Goal: Task Accomplishment & Management: Complete application form

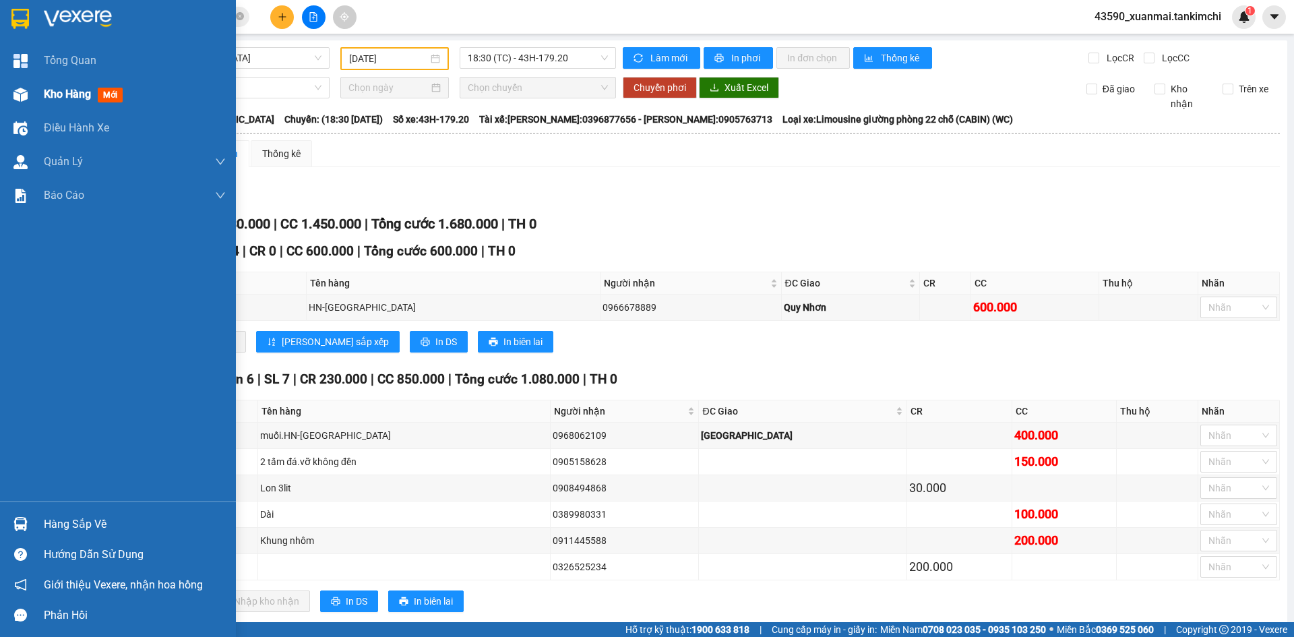
click at [67, 84] on div "Kho hàng mới" at bounding box center [135, 95] width 182 height 34
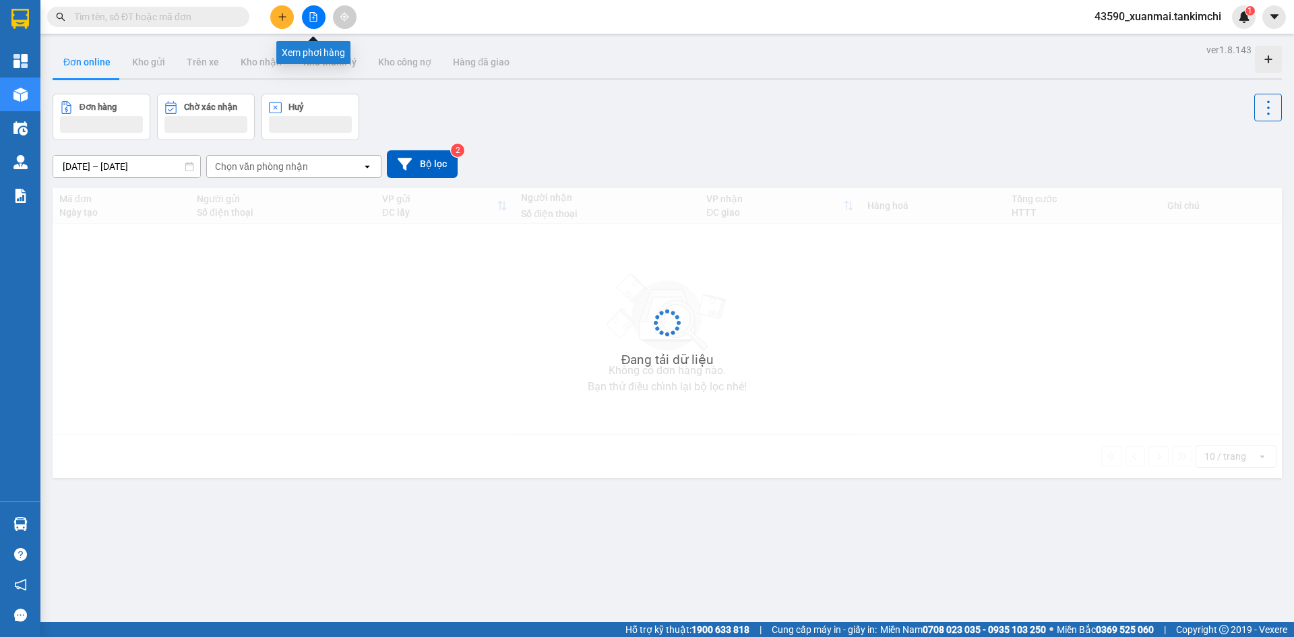
click at [315, 13] on icon "file-add" at bounding box center [313, 16] width 7 height 9
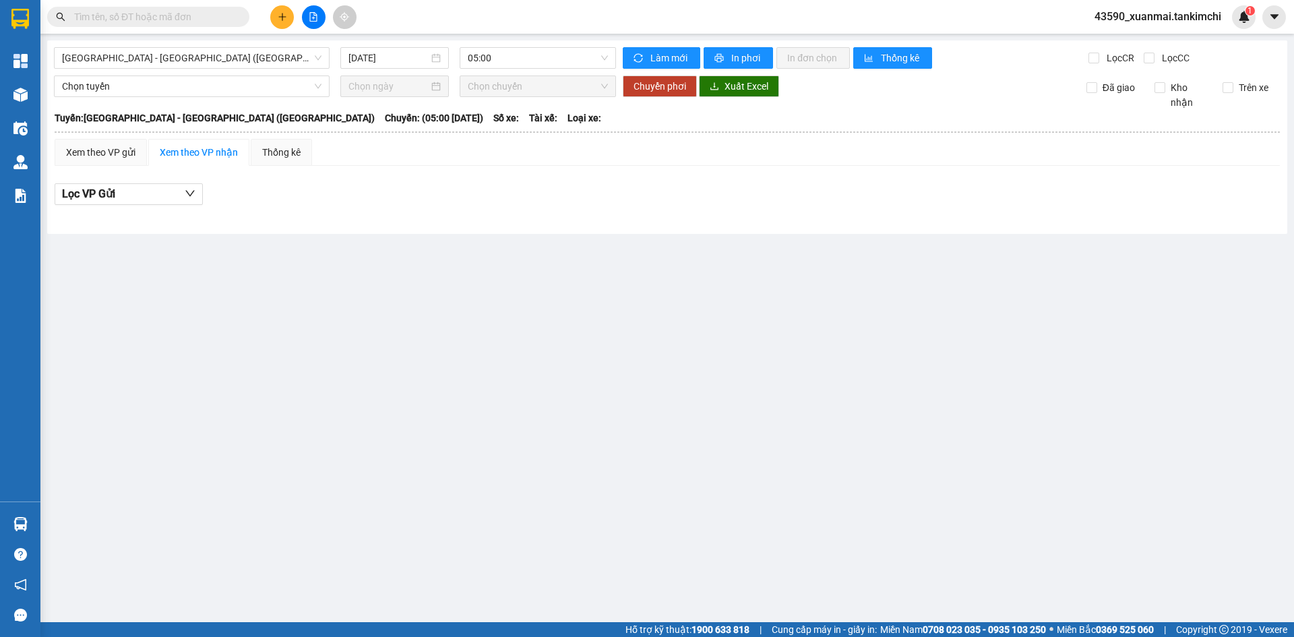
click at [315, 13] on icon "file-add" at bounding box center [313, 16] width 7 height 9
click at [268, 64] on span "Đà Nẵng - Hà Nội (Hàng)" at bounding box center [192, 58] width 260 height 20
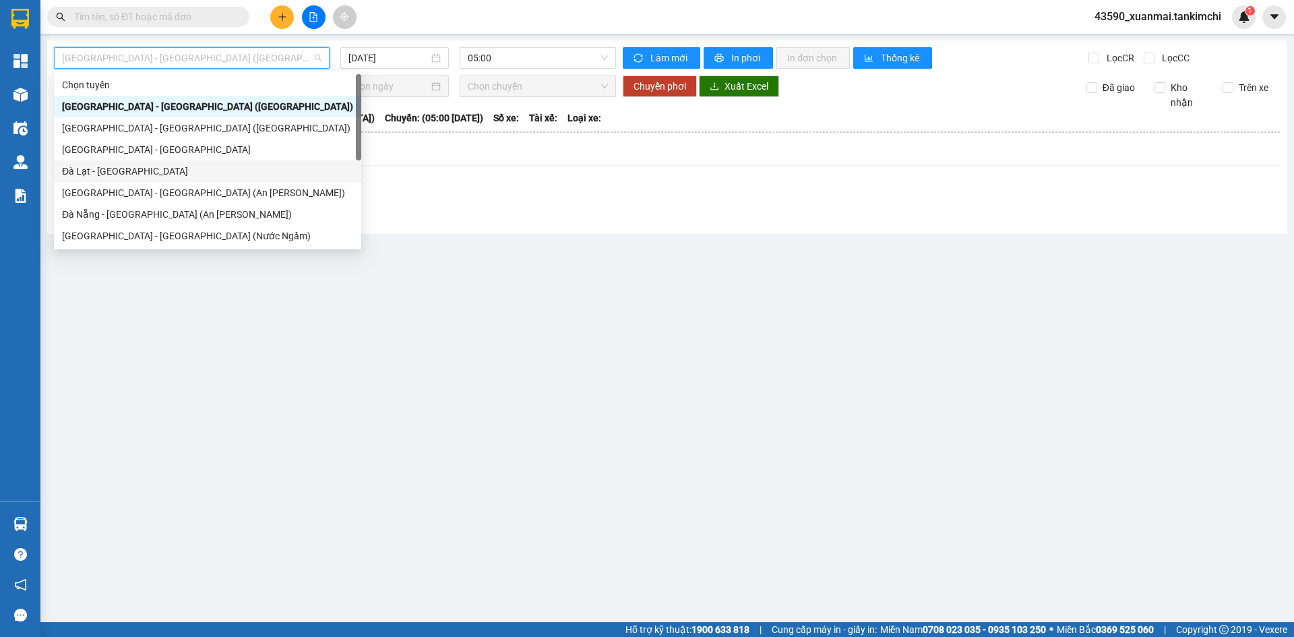
click at [123, 178] on div "Đà Lạt - Đà Nẵng" at bounding box center [207, 171] width 307 height 22
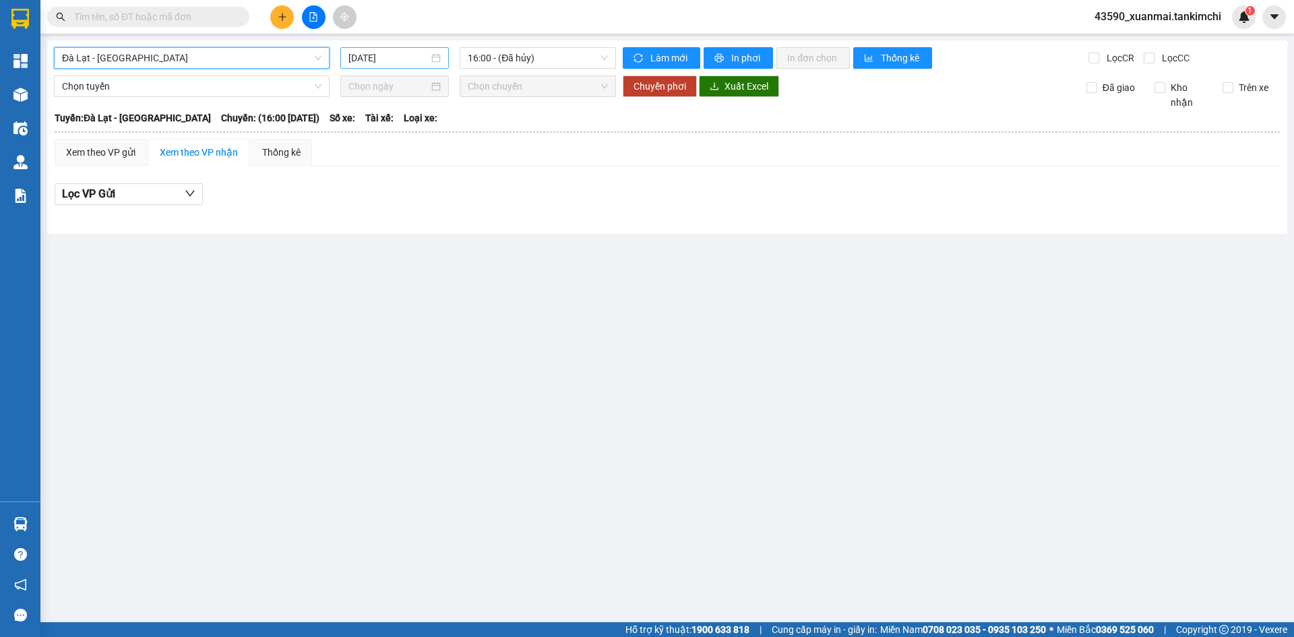
click at [400, 59] on input "[DATE]" at bounding box center [389, 58] width 80 height 15
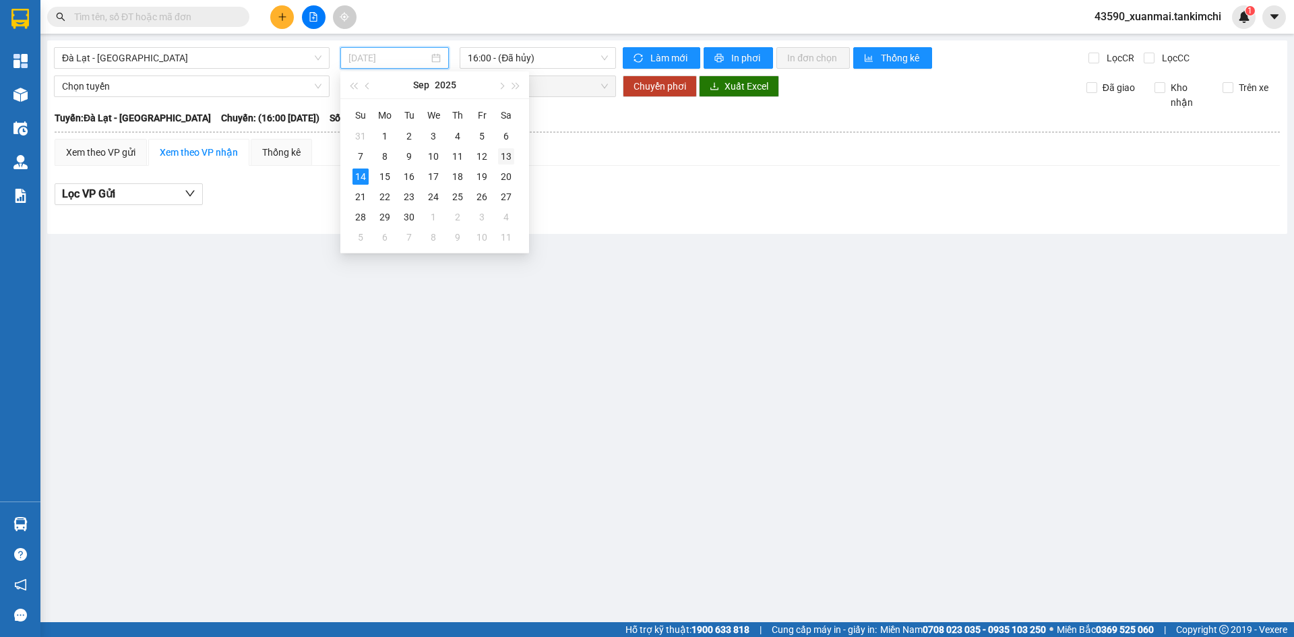
click at [508, 152] on div "13" at bounding box center [506, 156] width 16 height 16
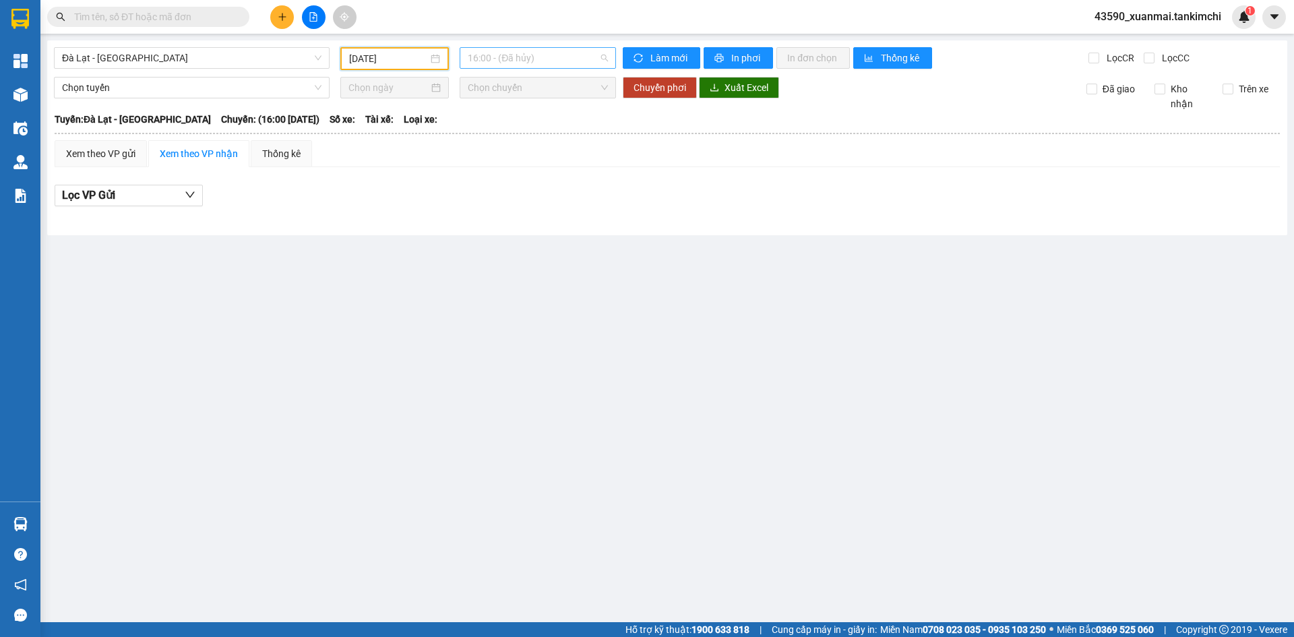
click at [507, 61] on span "16:00 - (Đã hủy)" at bounding box center [538, 58] width 140 height 20
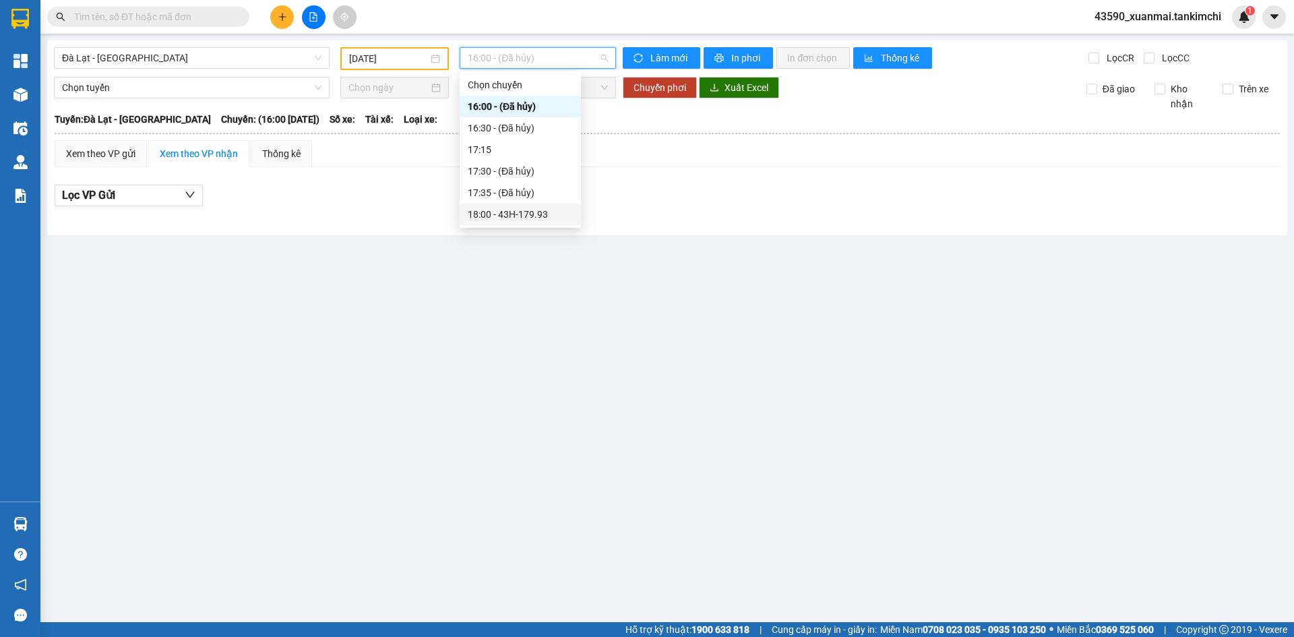
click at [545, 217] on div "18:00 - 43H-179.93" at bounding box center [520, 214] width 105 height 15
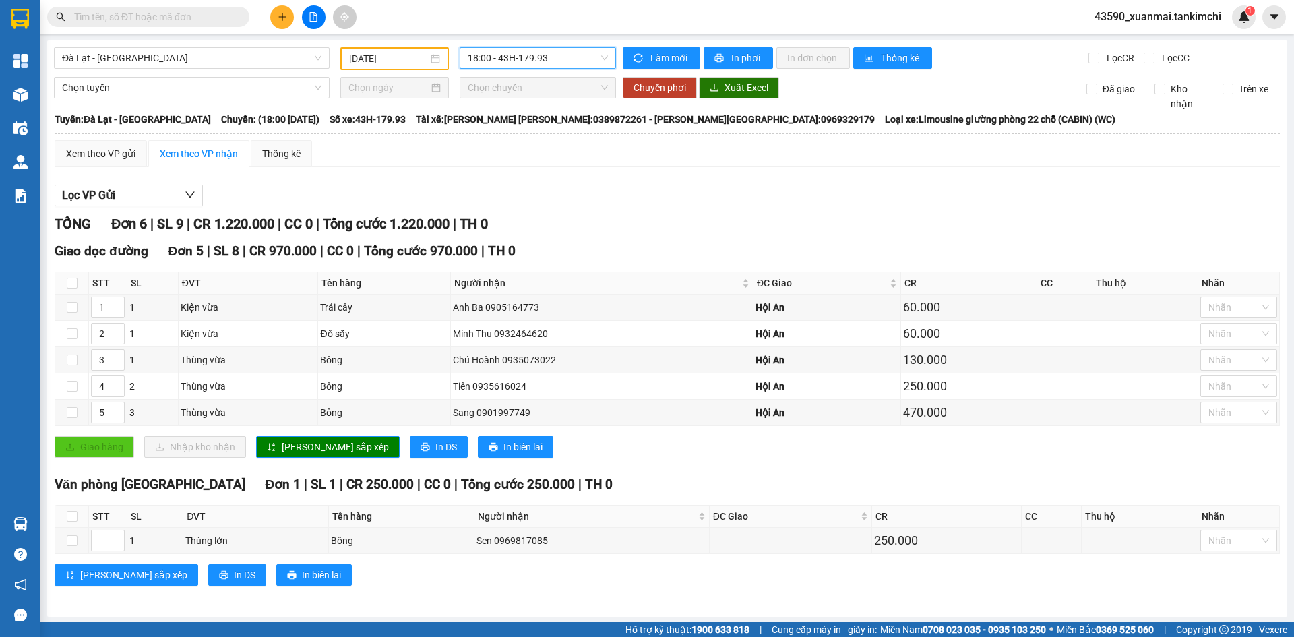
click at [399, 61] on input "13/09/2025" at bounding box center [388, 58] width 79 height 15
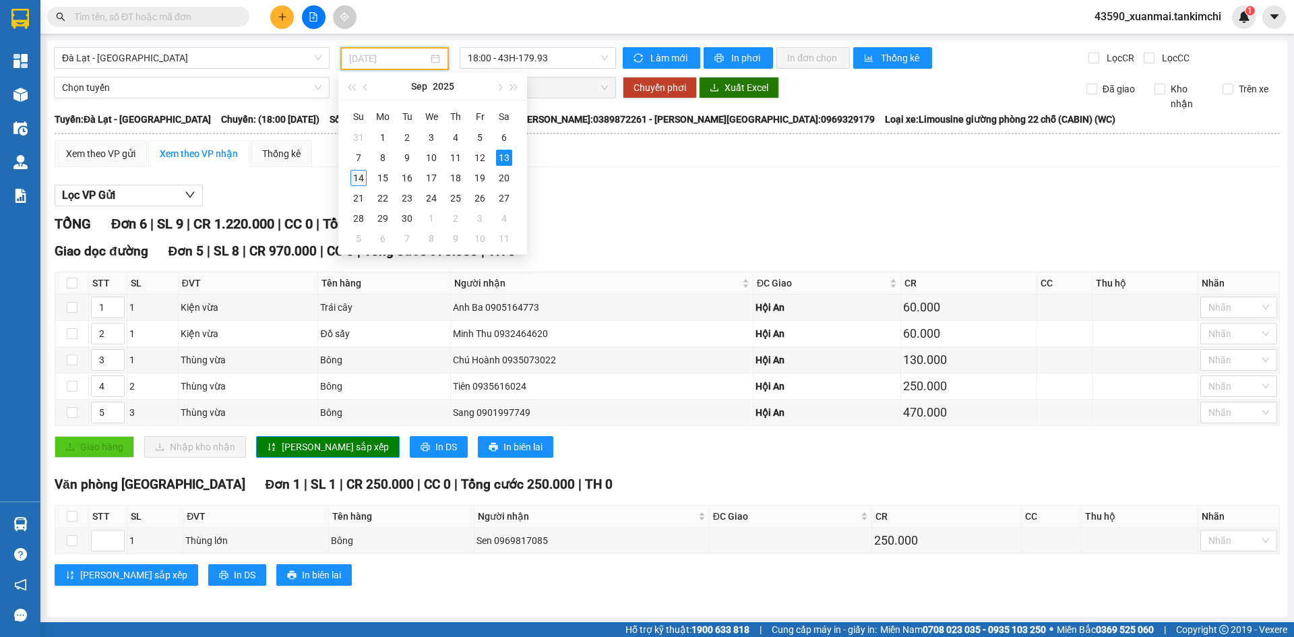
click at [357, 176] on div "14" at bounding box center [359, 178] width 16 height 16
type input "[DATE]"
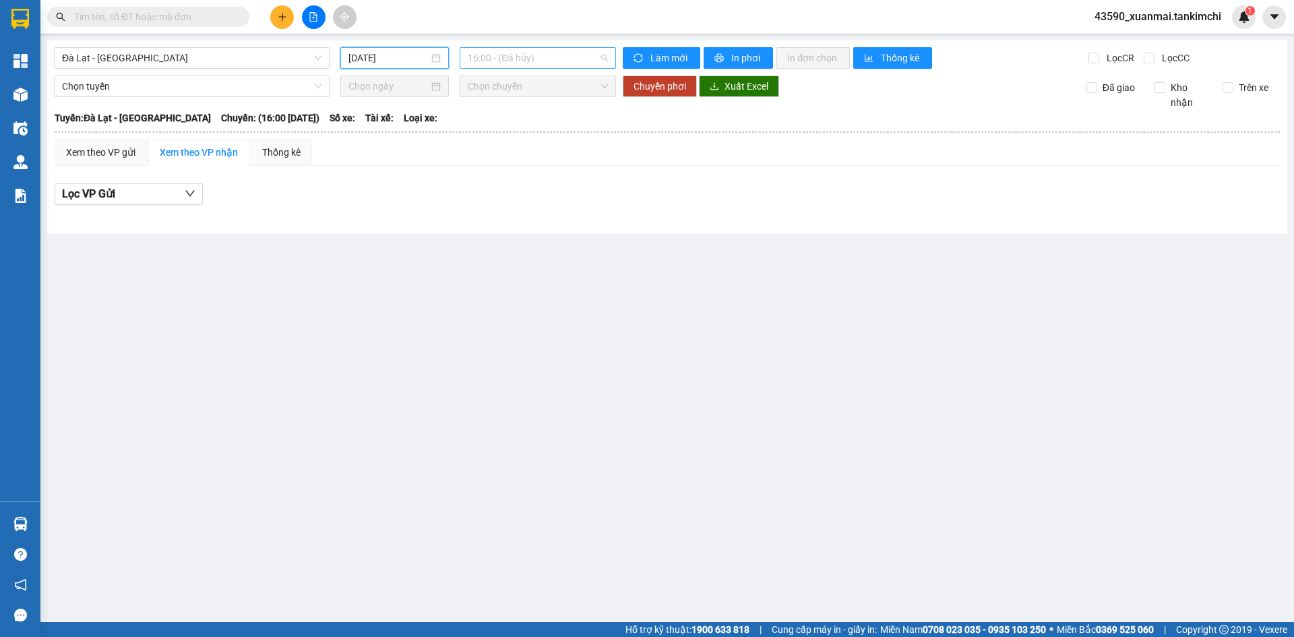
click at [532, 55] on span "16:00 - (Đã hủy)" at bounding box center [538, 58] width 140 height 20
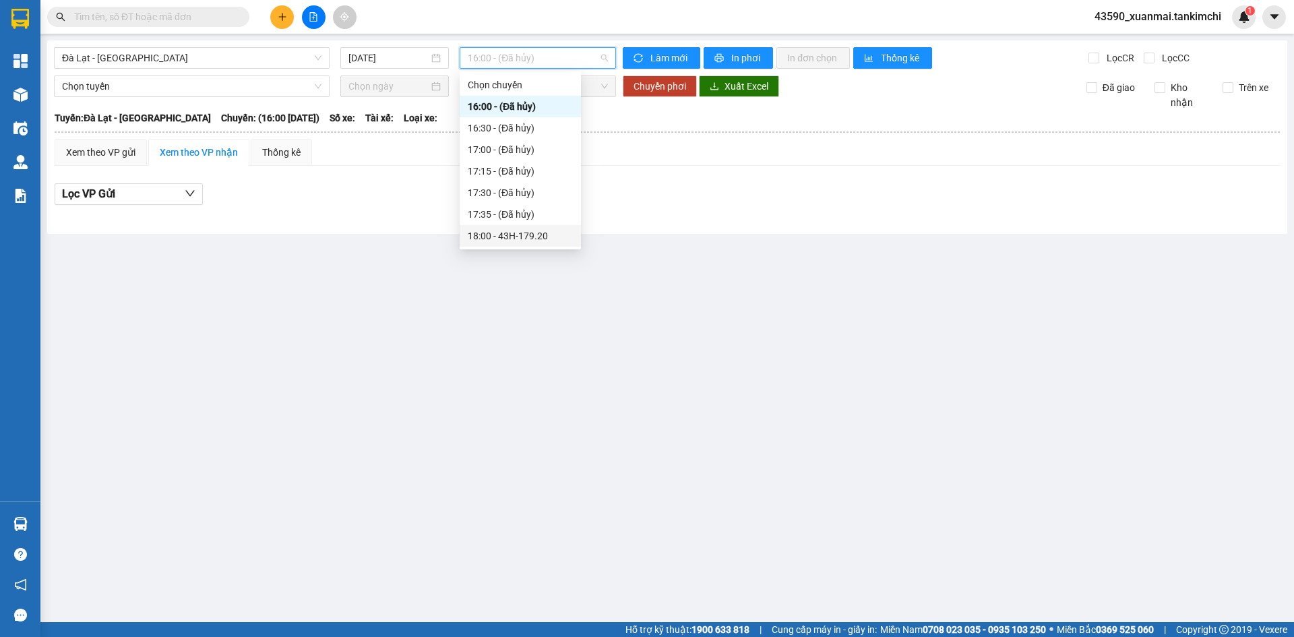
click at [527, 235] on div "18:00 - 43H-179.20" at bounding box center [520, 236] width 105 height 15
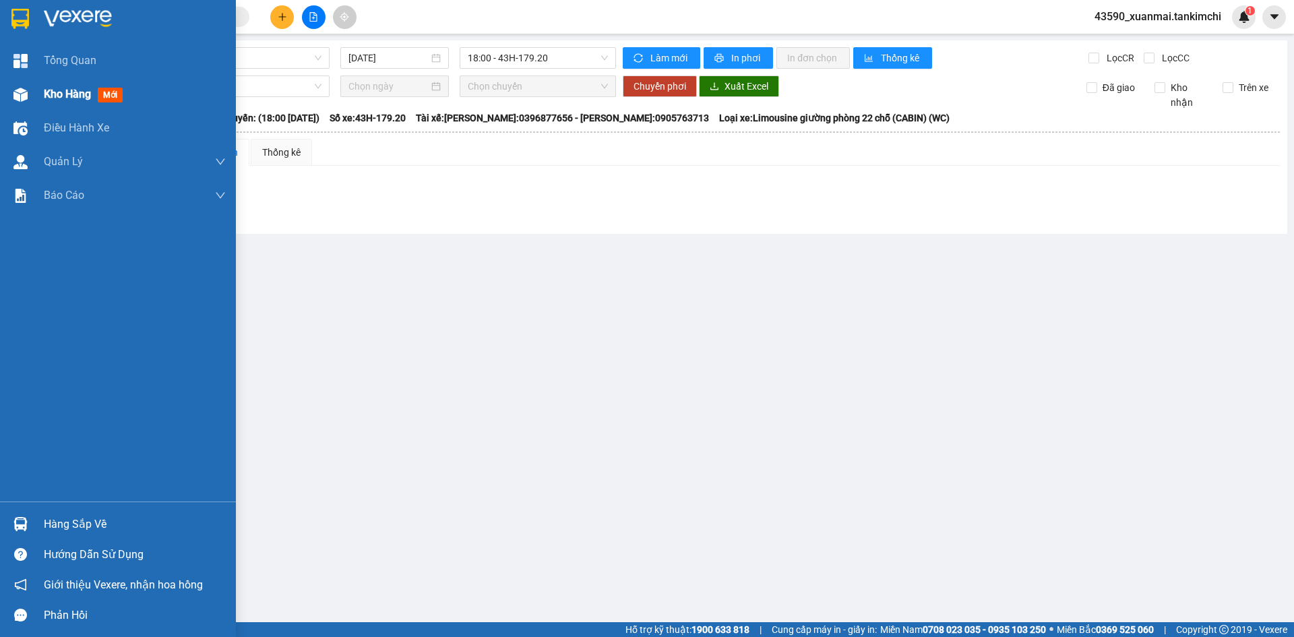
click at [28, 101] on div at bounding box center [21, 95] width 24 height 24
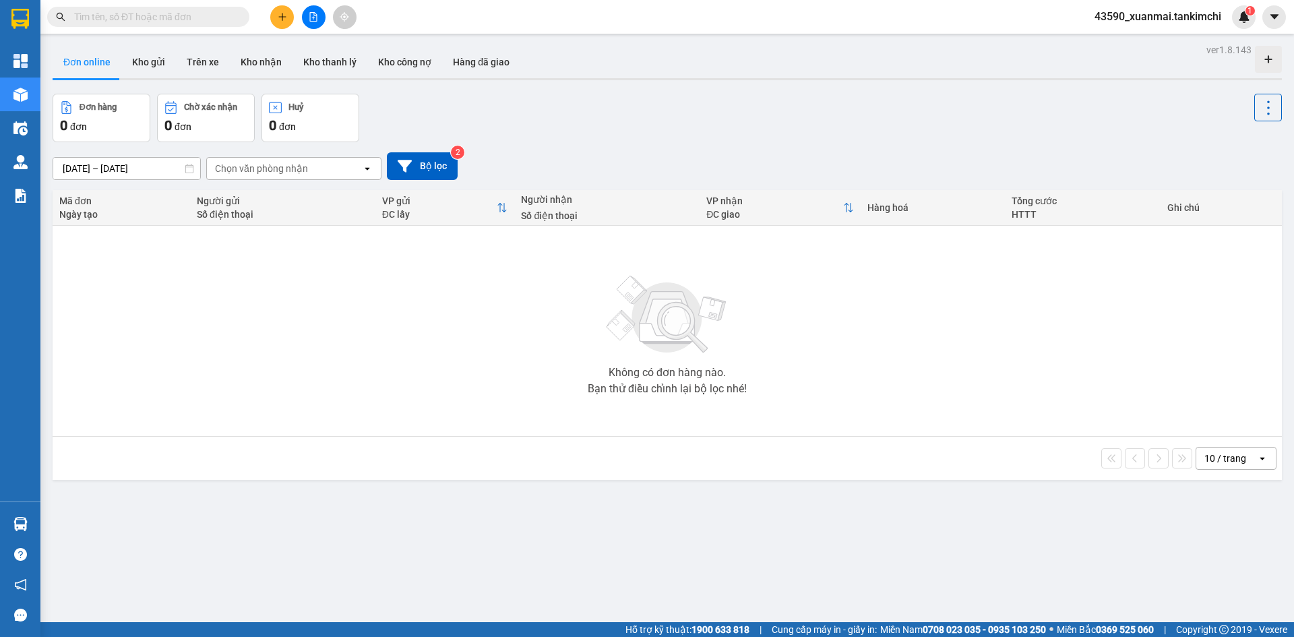
click at [179, 22] on input "text" at bounding box center [153, 16] width 159 height 15
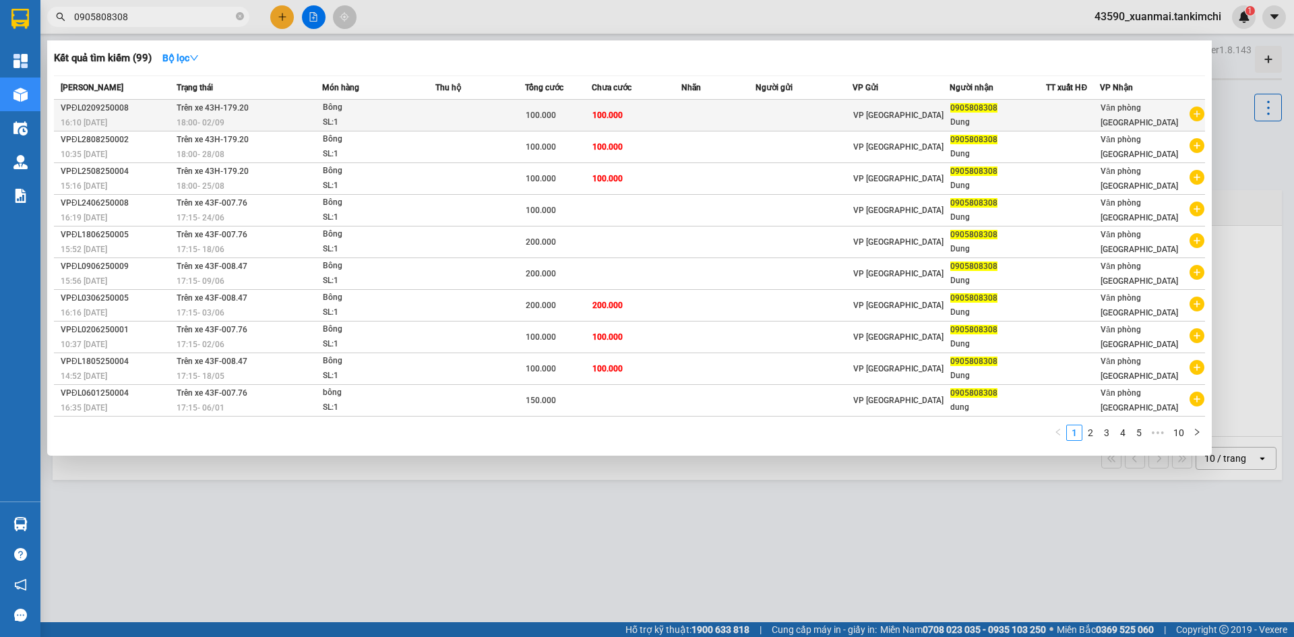
type input "0905808308"
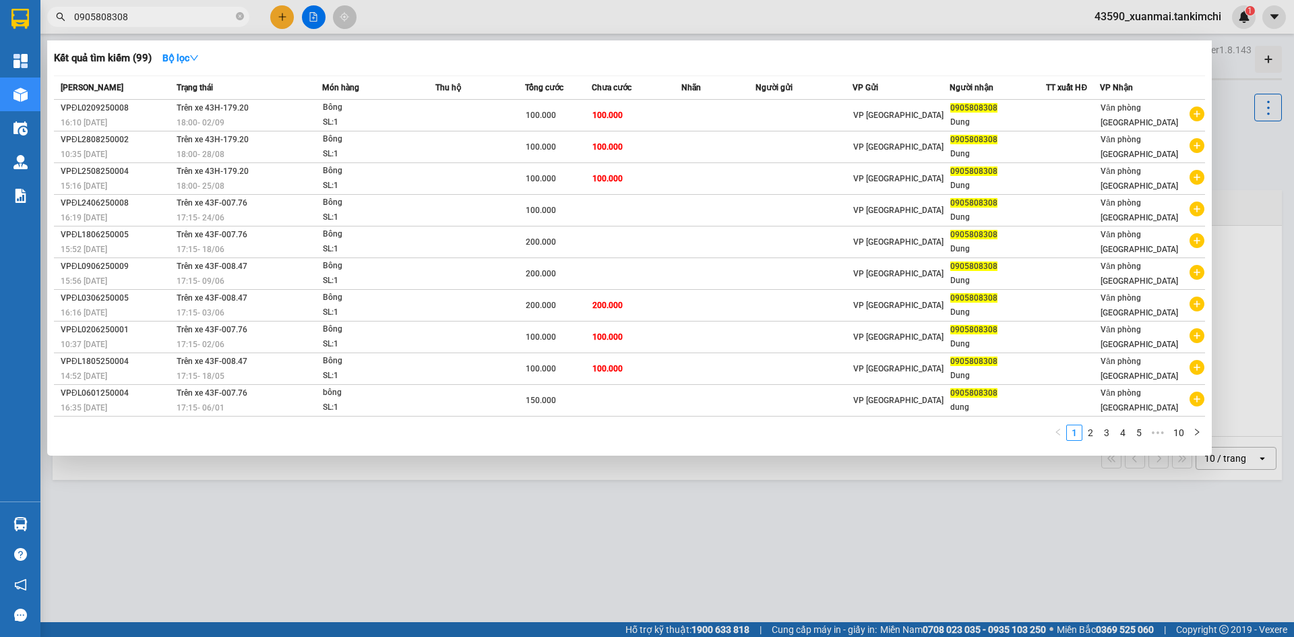
click at [386, 120] on div "SL: 1" at bounding box center [373, 122] width 101 height 15
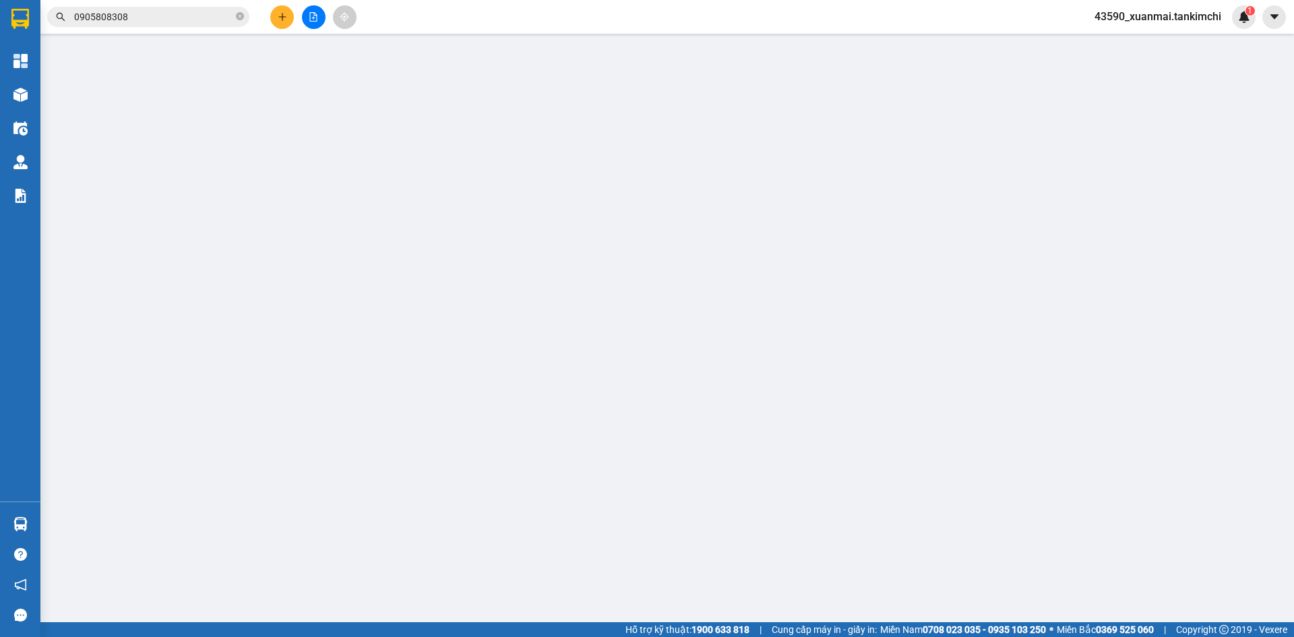
type input "0905808308"
type input "Dung"
type input "100.000"
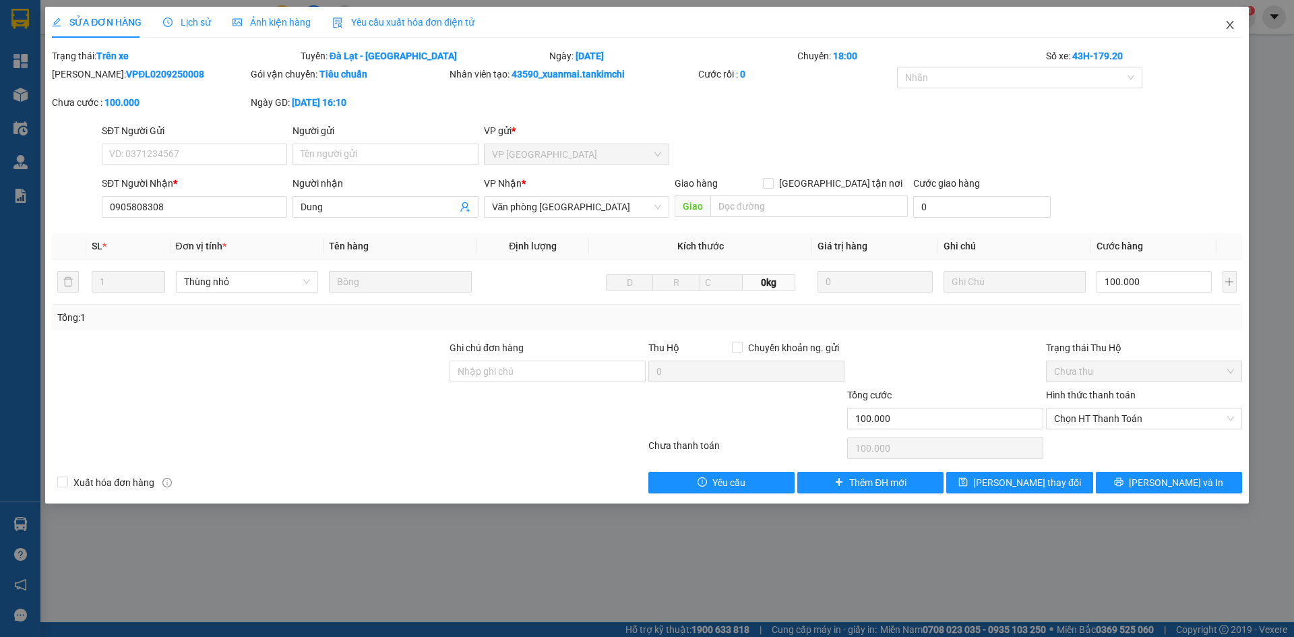
click at [1229, 28] on icon "close" at bounding box center [1229, 25] width 7 height 8
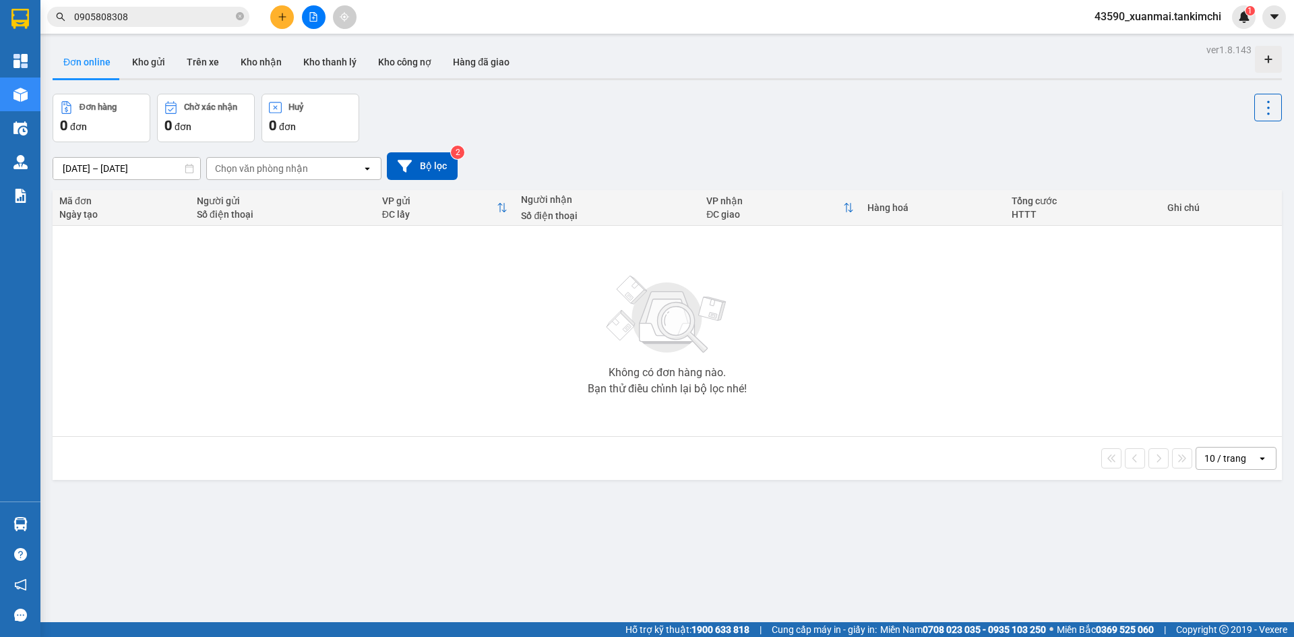
click at [173, 22] on input "0905808308" at bounding box center [153, 16] width 159 height 15
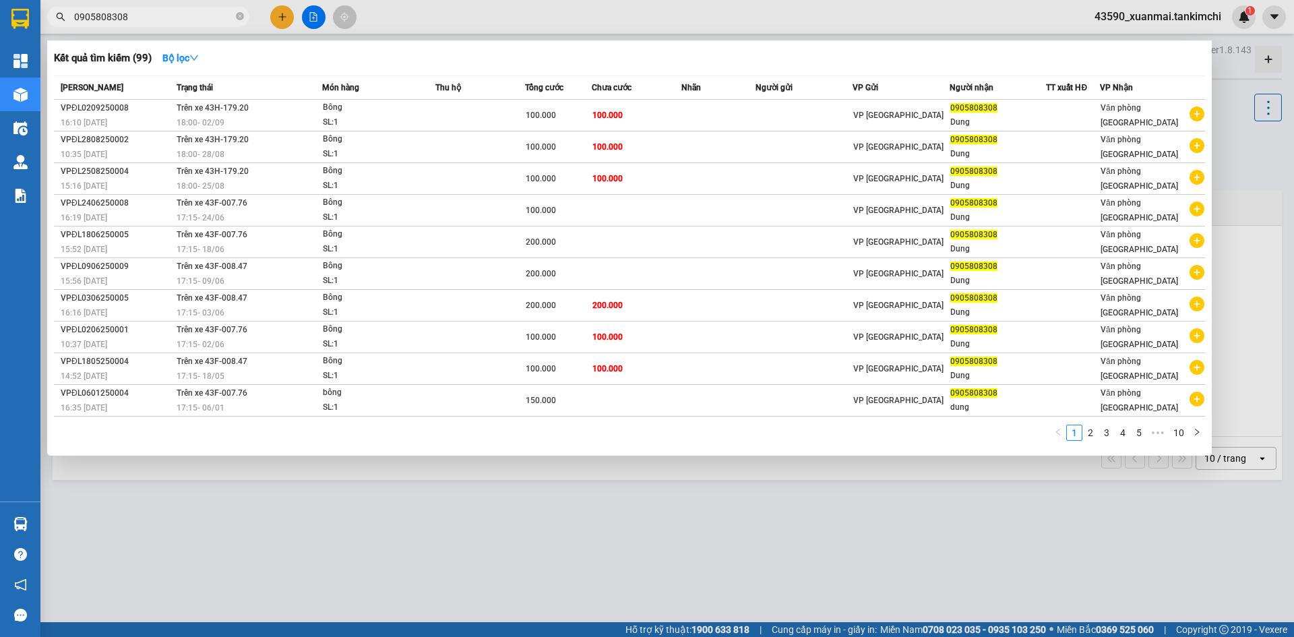
click at [778, 504] on div at bounding box center [647, 318] width 1294 height 637
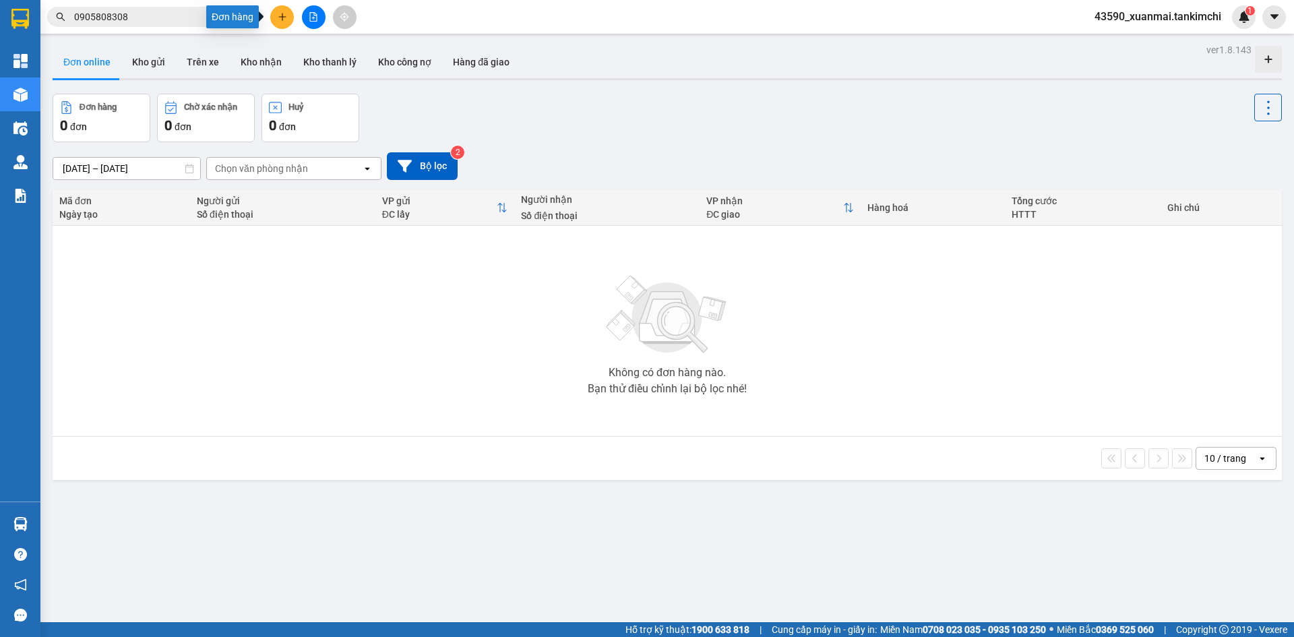
click at [280, 17] on icon "plus" at bounding box center [281, 16] width 7 height 1
click at [309, 54] on div "Tạo đơn hàng" at bounding box center [335, 50] width 59 height 15
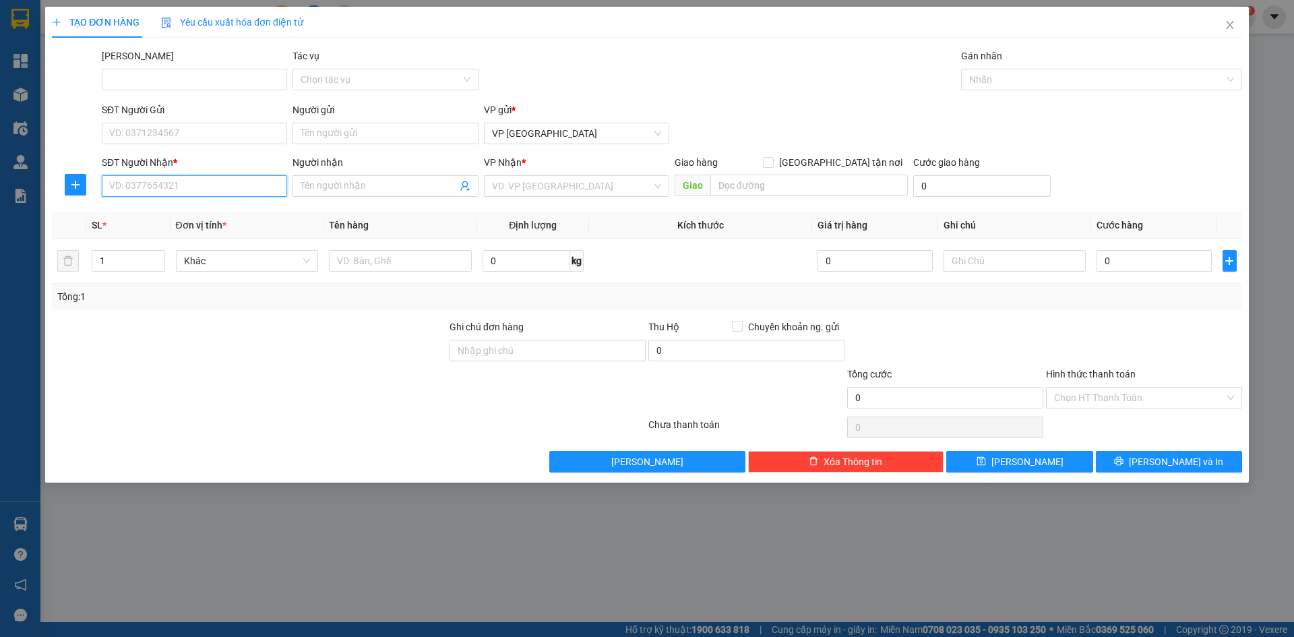
click at [270, 179] on input "SĐT Người Nhận *" at bounding box center [194, 186] width 185 height 22
click at [249, 214] on div "0905808308 - Dung" at bounding box center [194, 213] width 169 height 15
type input "0905808308"
type input "Dung"
click at [243, 258] on span "Hàng thông thường" at bounding box center [247, 261] width 127 height 20
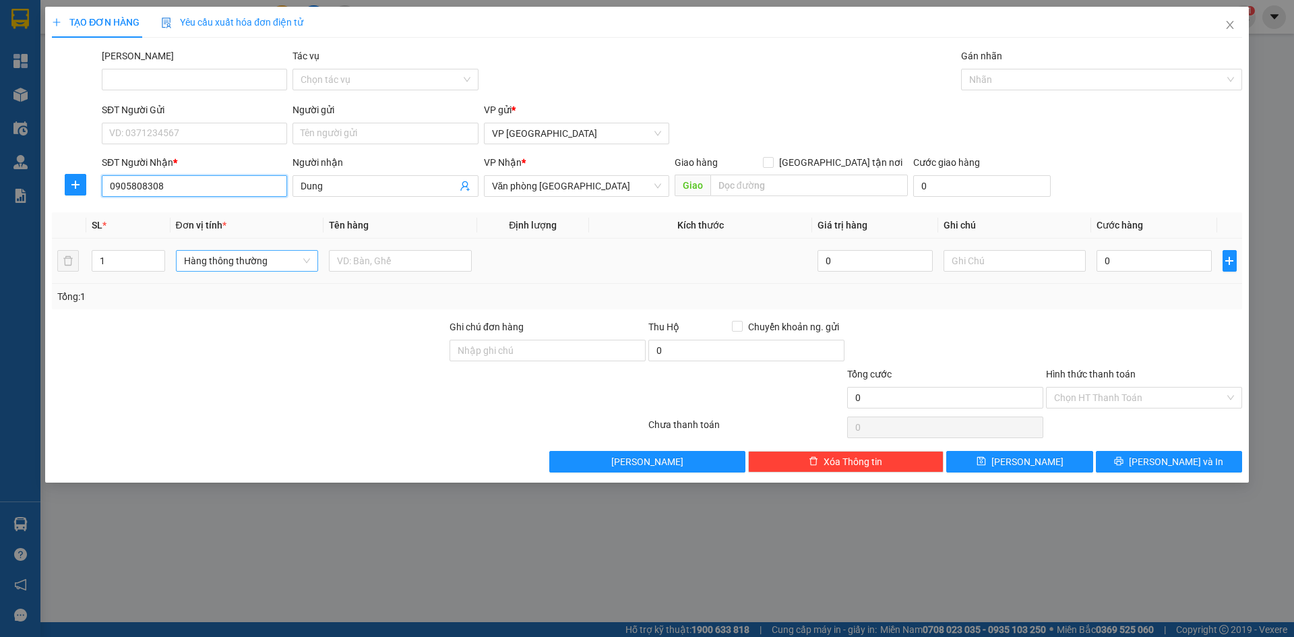
type input "0905808308"
click at [243, 258] on input "Bông" at bounding box center [242, 261] width 117 height 20
type input "B"
type input "thùng nh"
click at [257, 291] on div "Thùng nhỏ" at bounding box center [247, 287] width 127 height 15
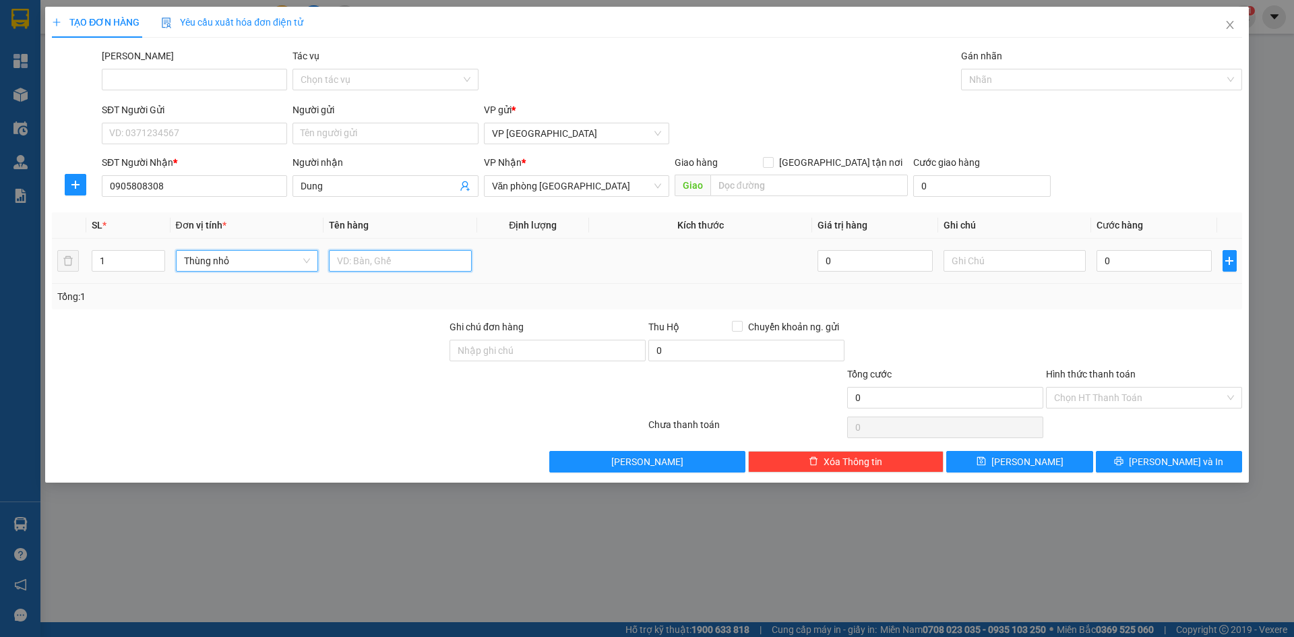
click at [354, 262] on input "text" at bounding box center [400, 261] width 143 height 22
drag, startPoint x: 400, startPoint y: 262, endPoint x: 363, endPoint y: 264, distance: 37.8
click at [363, 264] on input "Bông 100000" at bounding box center [400, 261] width 143 height 22
type input "Bông"
click at [1130, 272] on div "0" at bounding box center [1154, 260] width 115 height 27
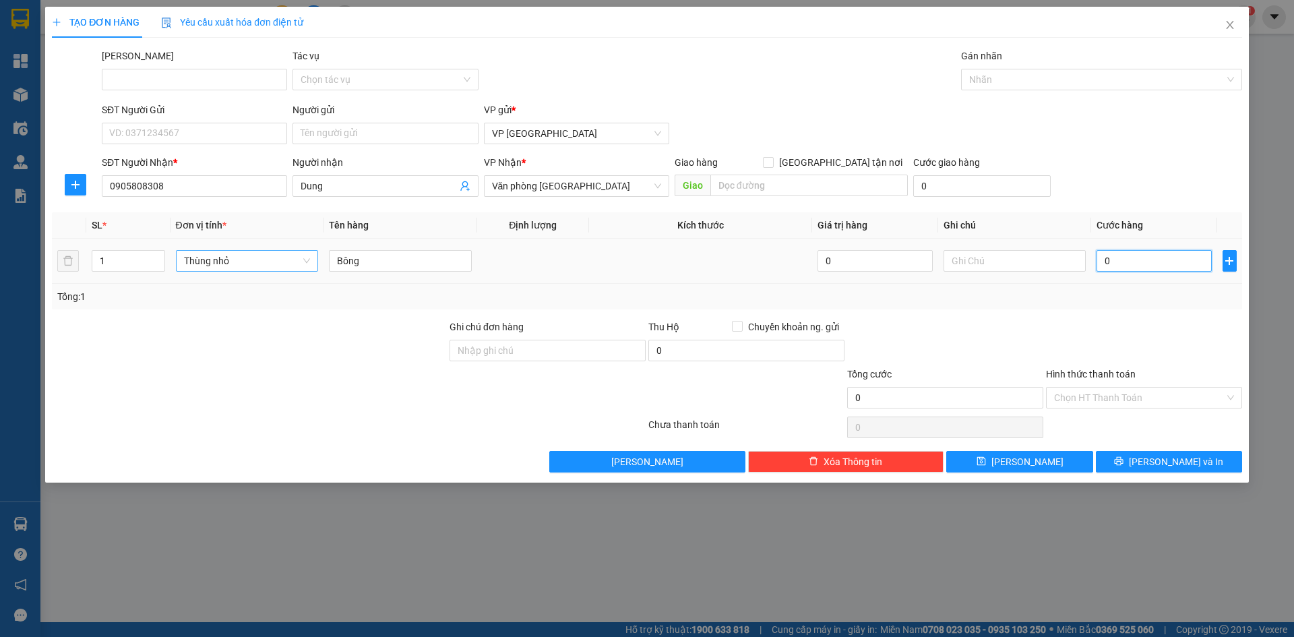
click at [1131, 264] on input "0" at bounding box center [1154, 261] width 115 height 22
paste input "100.00"
type input "100.000"
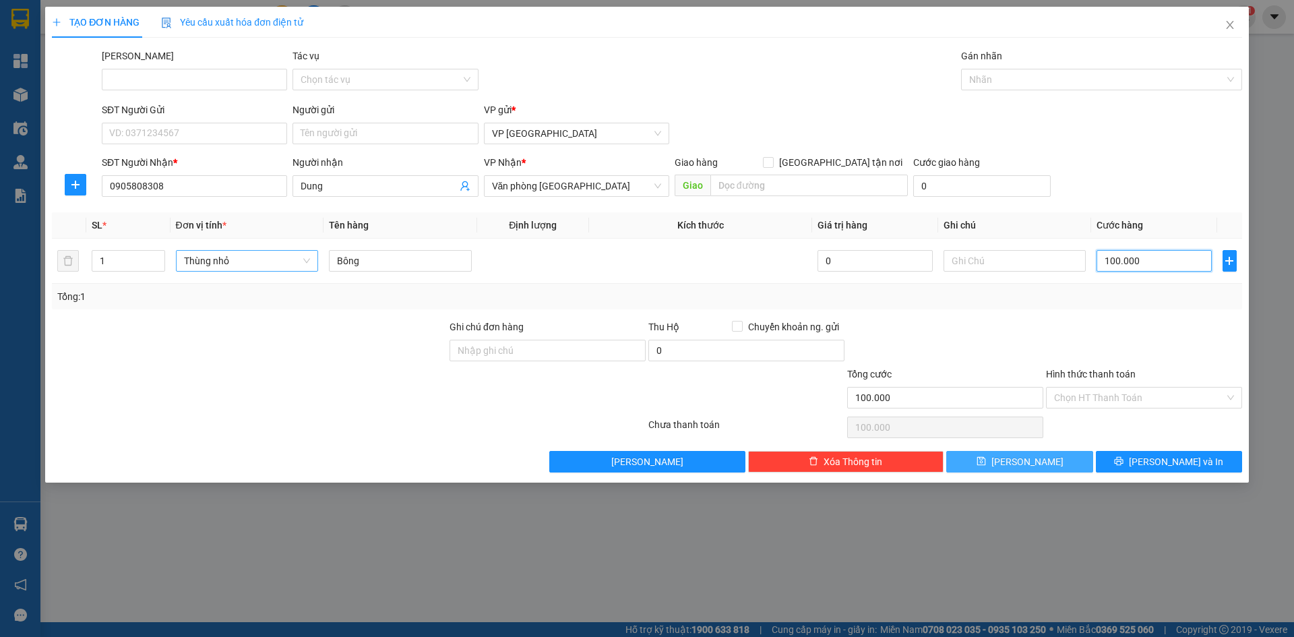
type input "100.000"
click at [1021, 463] on span "[PERSON_NAME]" at bounding box center [1028, 461] width 72 height 15
type input "0"
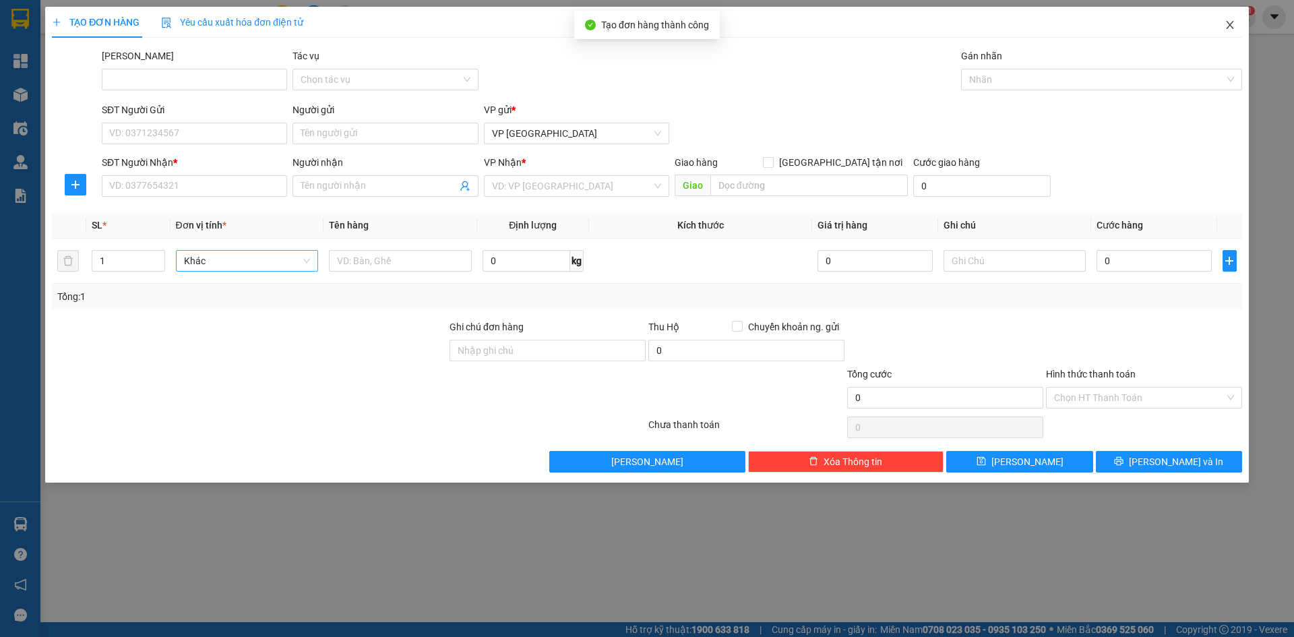
click at [1229, 33] on span "Close" at bounding box center [1230, 26] width 38 height 38
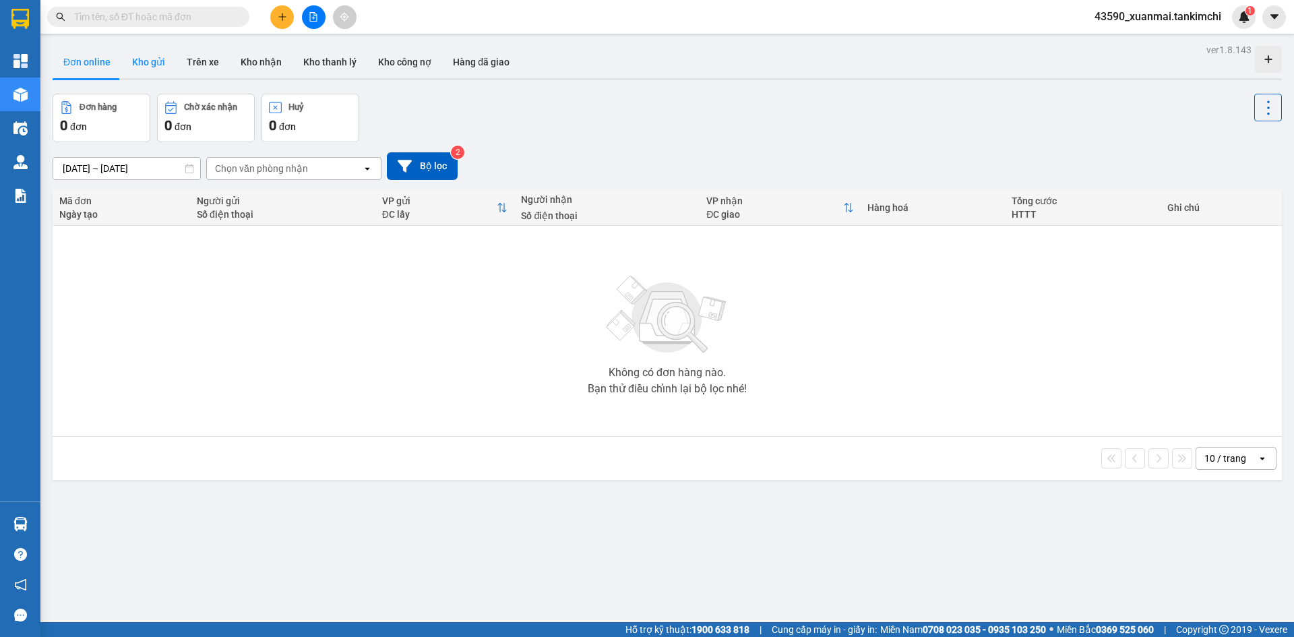
click at [150, 66] on button "Kho gửi" at bounding box center [148, 62] width 55 height 32
type input "12/09/2025 – 14/09/2025"
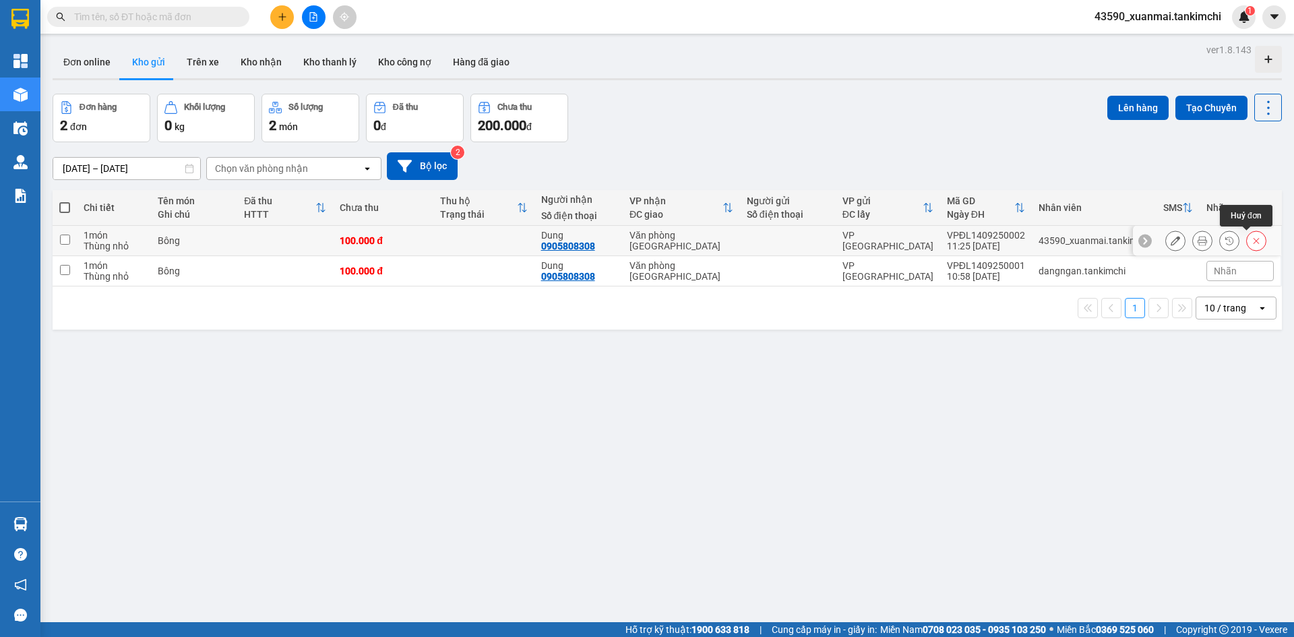
click at [1252, 243] on icon at bounding box center [1256, 240] width 9 height 9
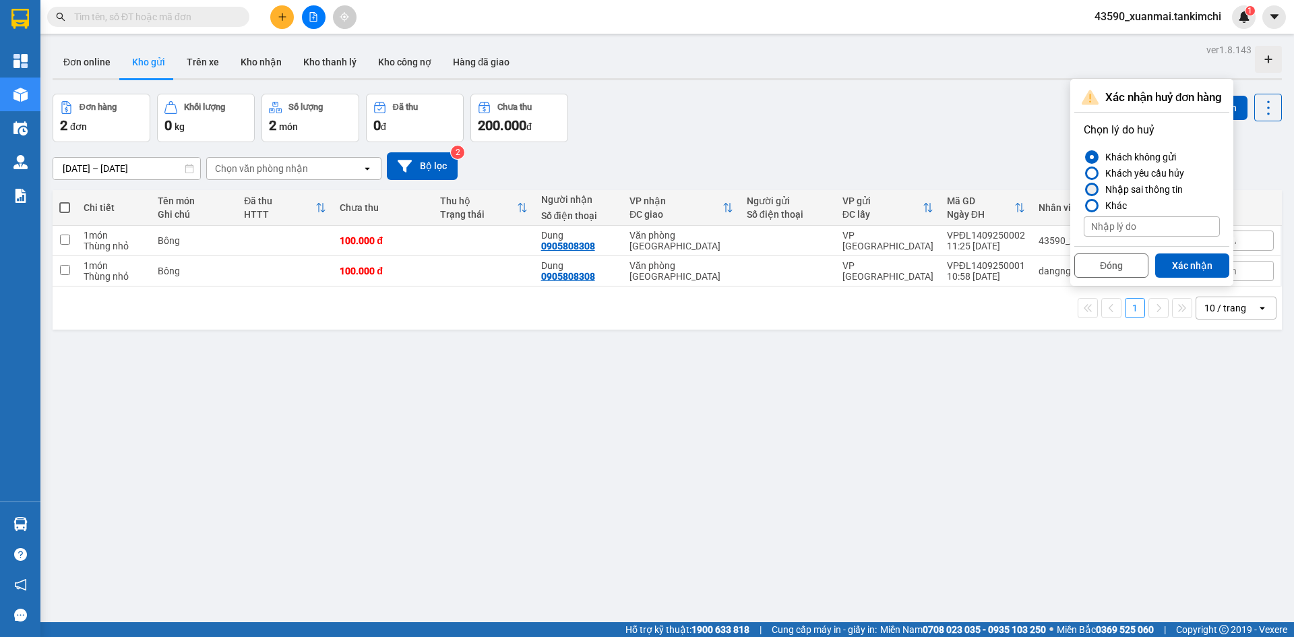
click at [1137, 187] on div "Nhập sai thông tin" at bounding box center [1141, 189] width 83 height 16
click at [1084, 189] on input "Nhập sai thông tin" at bounding box center [1084, 189] width 0 height 0
click at [1192, 264] on button "Xác nhận" at bounding box center [1192, 265] width 74 height 24
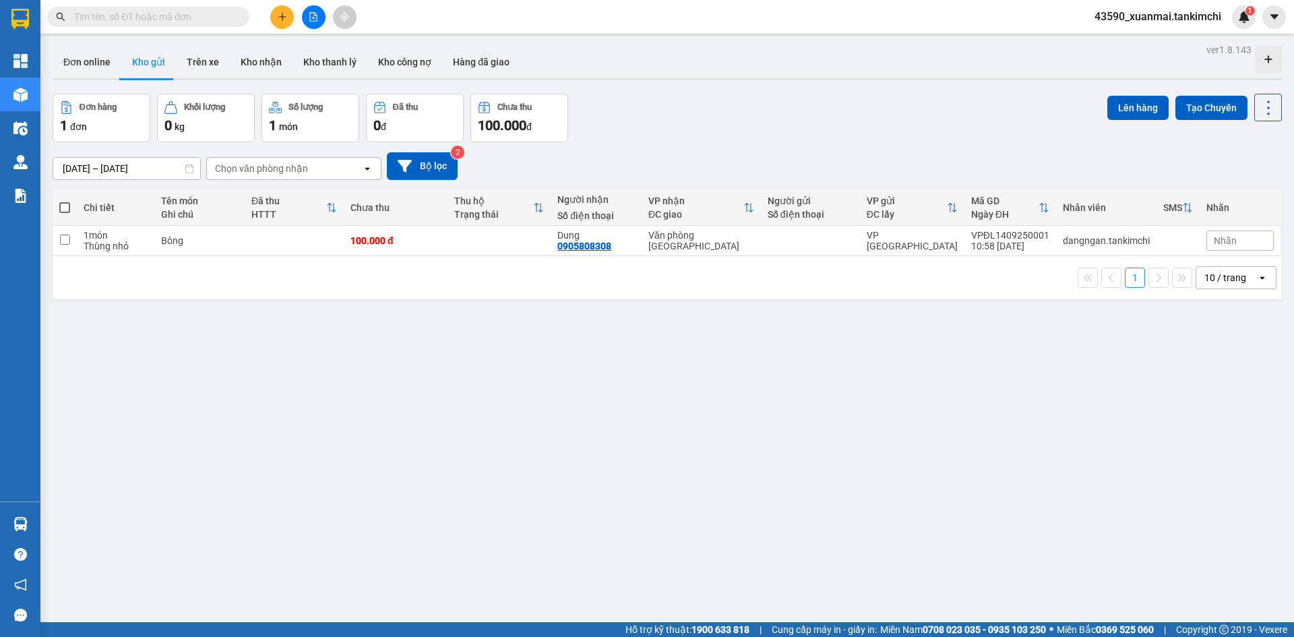
click at [1118, 362] on div "ver 1.8.143 Đơn online Kho gửi Trên xe Kho nhận Kho thanh lý Kho công nợ Hàng đ…" at bounding box center [667, 358] width 1240 height 637
click at [814, 422] on div "ver 1.8.143 Đơn online Kho gửi Trên xe Kho nhận Kho thanh lý Kho công nợ Hàng đ…" at bounding box center [667, 358] width 1240 height 637
click at [336, 167] on div "Chọn văn phòng nhận" at bounding box center [284, 169] width 155 height 22
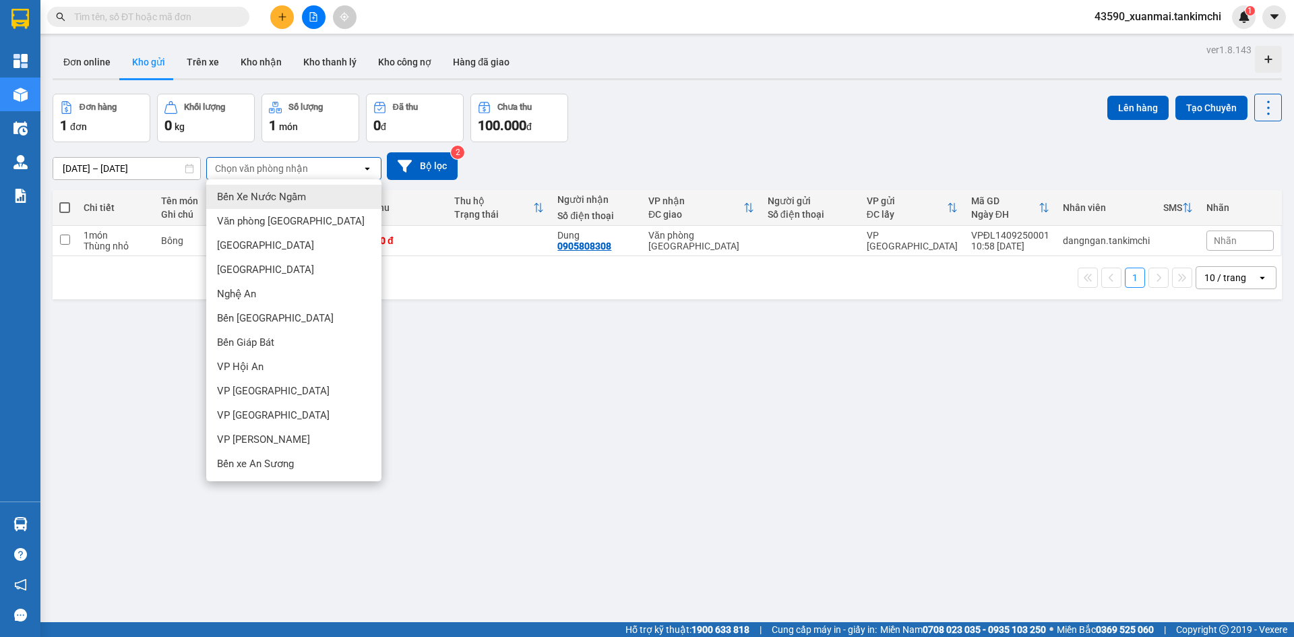
click at [336, 167] on div "Chọn văn phòng nhận" at bounding box center [284, 169] width 155 height 22
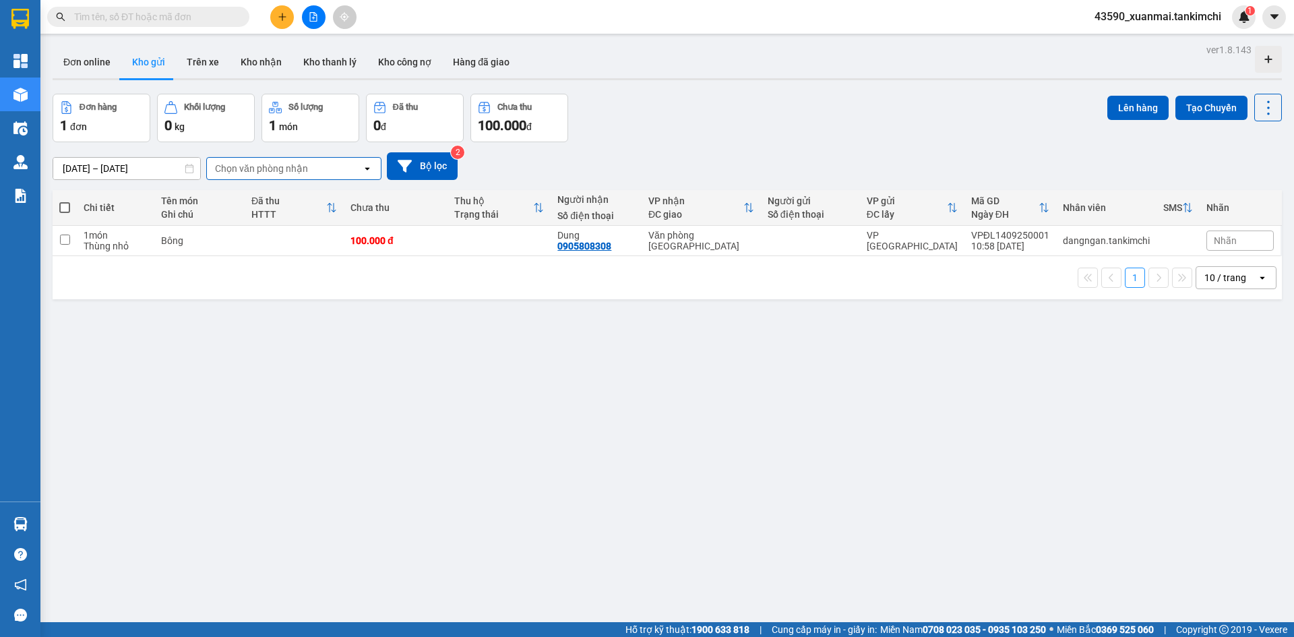
click at [336, 167] on div "Chọn văn phòng nhận" at bounding box center [284, 169] width 155 height 22
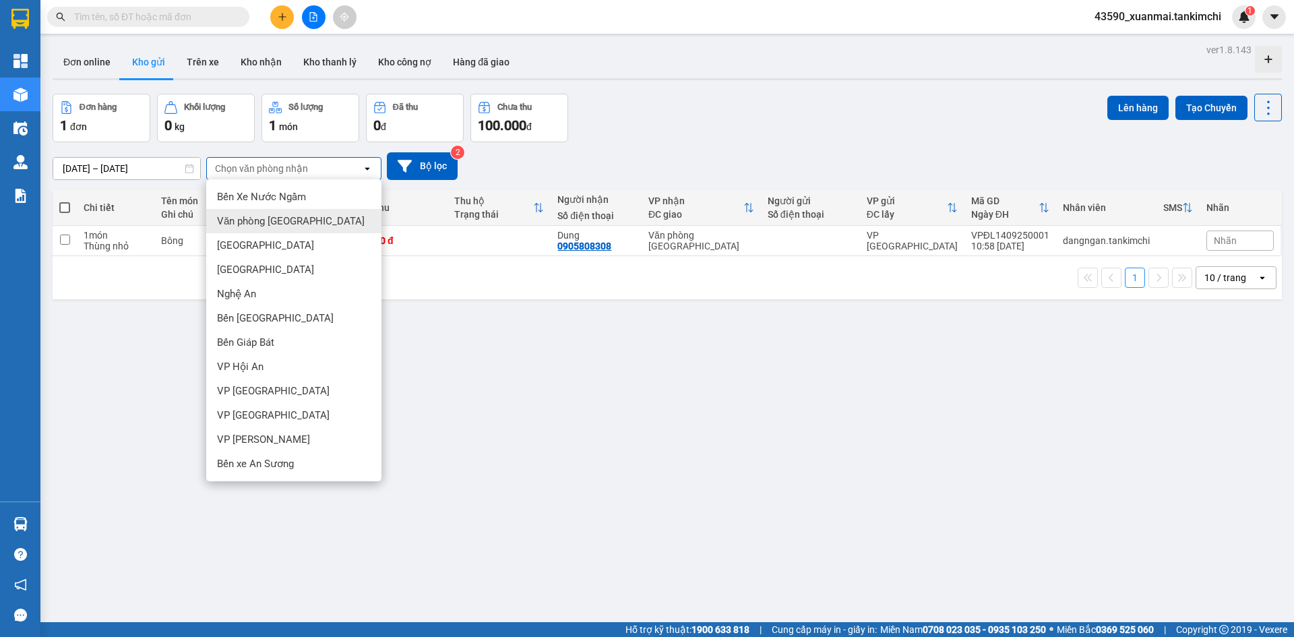
click at [338, 212] on div "Văn phòng [GEOGRAPHIC_DATA]" at bounding box center [293, 221] width 175 height 24
